Goal: Check status: Check status

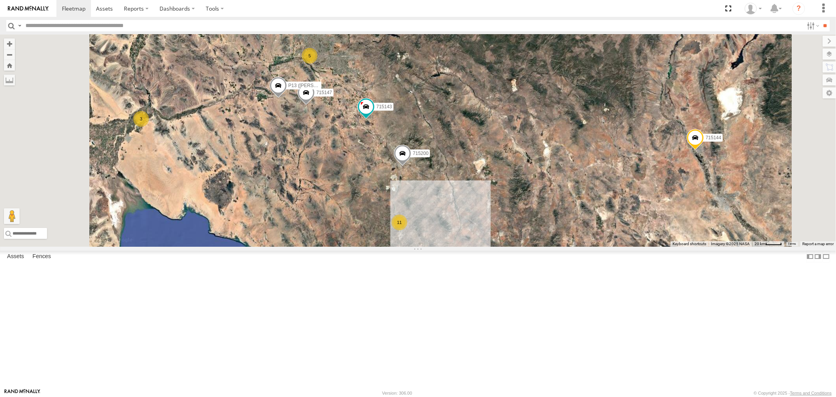
click at [0, 0] on div "P13 ([PERSON_NAME])" at bounding box center [0, 0] width 0 height 0
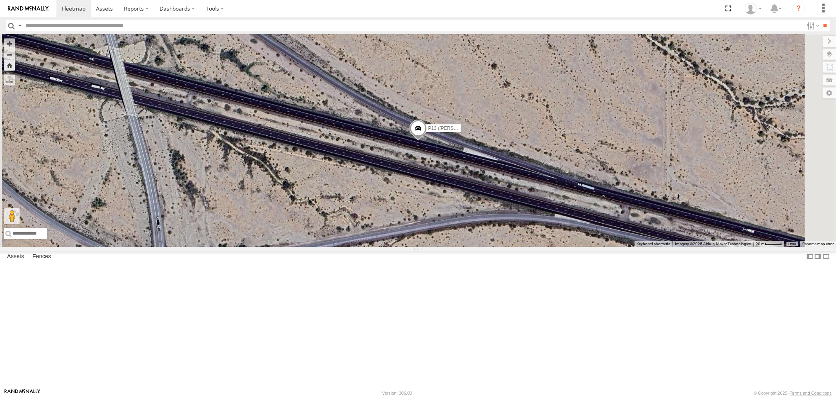
click at [427, 141] on span at bounding box center [417, 130] width 17 height 21
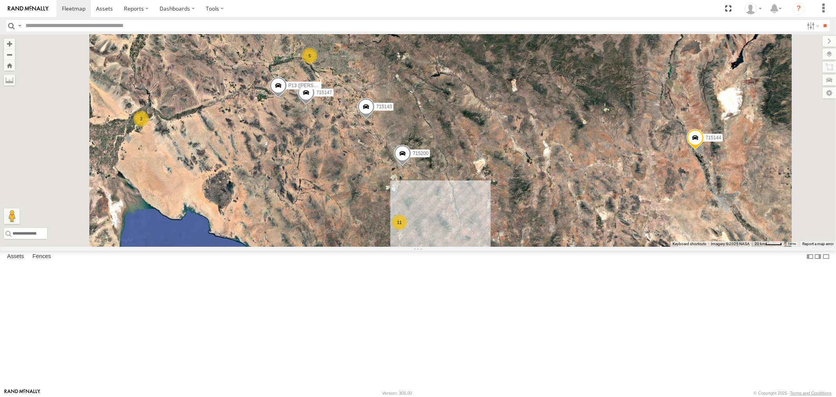
click at [287, 98] on span at bounding box center [277, 87] width 17 height 21
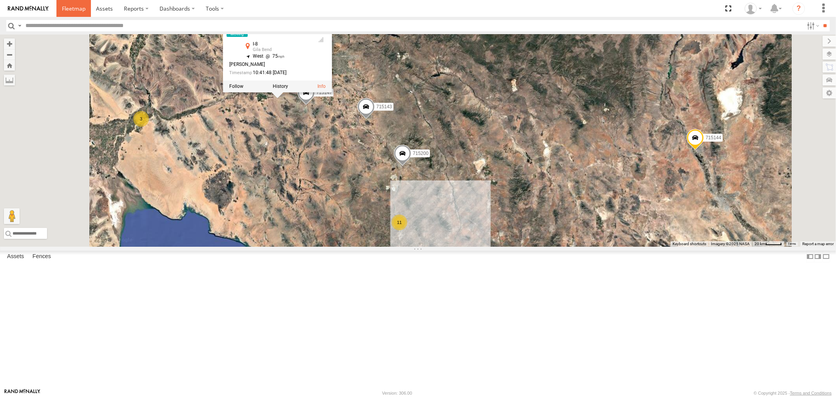
click at [71, 8] on span at bounding box center [74, 8] width 24 height 7
